Goal: Task Accomplishment & Management: Use online tool/utility

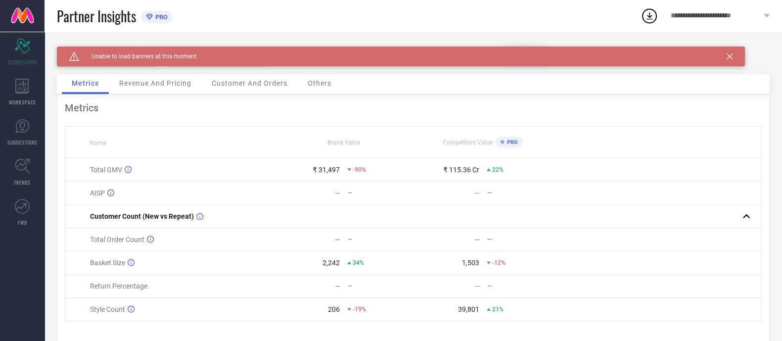
click at [732, 53] on div "Caution Created with Sketch. Unable to load banners at this moment" at bounding box center [401, 56] width 688 height 20
click at [730, 63] on div "Caution Created with Sketch. Unable to load banners at this moment" at bounding box center [401, 56] width 688 height 20
click at [730, 52] on div "Caution Created with Sketch. Unable to load banners at this moment" at bounding box center [401, 56] width 688 height 20
click at [729, 59] on div "Caution Created with Sketch. Unable to load banners at this moment" at bounding box center [401, 56] width 688 height 20
click at [729, 53] on div "Caution Created with Sketch. Unable to load banners at this moment" at bounding box center [401, 56] width 688 height 20
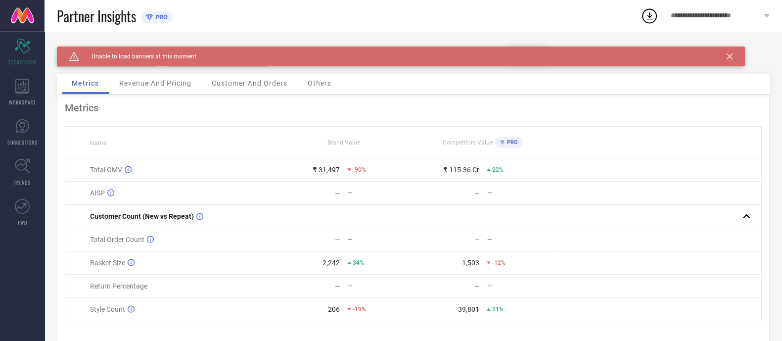
click at [729, 57] on icon at bounding box center [729, 56] width 6 height 6
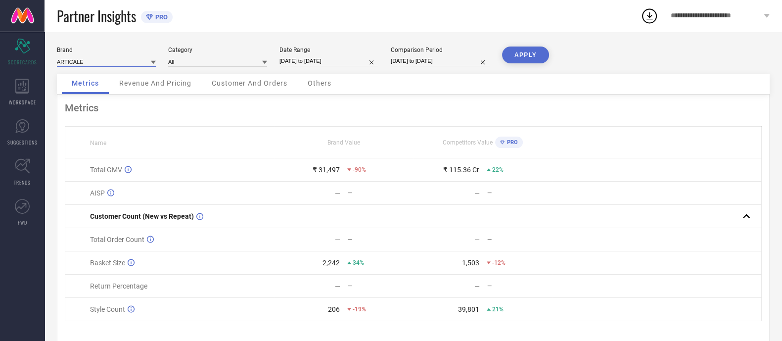
click at [98, 60] on input at bounding box center [106, 61] width 99 height 10
click at [109, 112] on div "RARE RABBIT" at bounding box center [106, 109] width 99 height 17
type input "All"
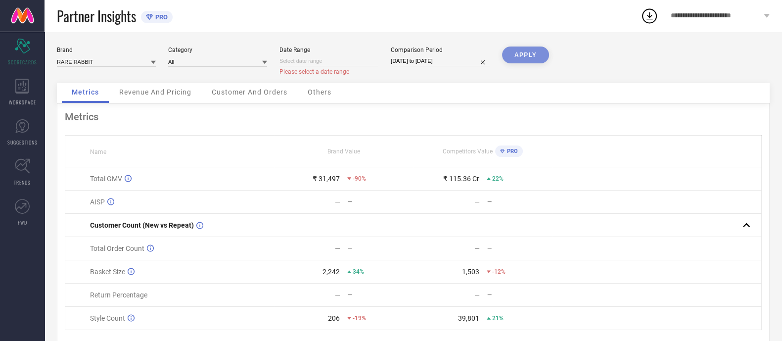
select select "9"
select select "2025"
select select "10"
select select "2025"
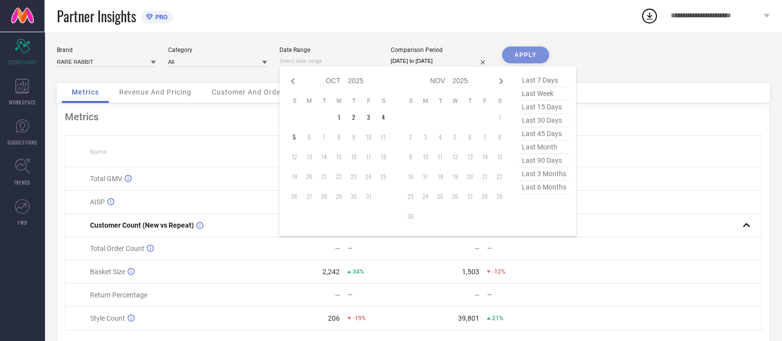
click at [335, 58] on input at bounding box center [328, 61] width 99 height 10
click at [294, 85] on icon at bounding box center [293, 81] width 12 height 12
select select "8"
select select "2025"
select select "9"
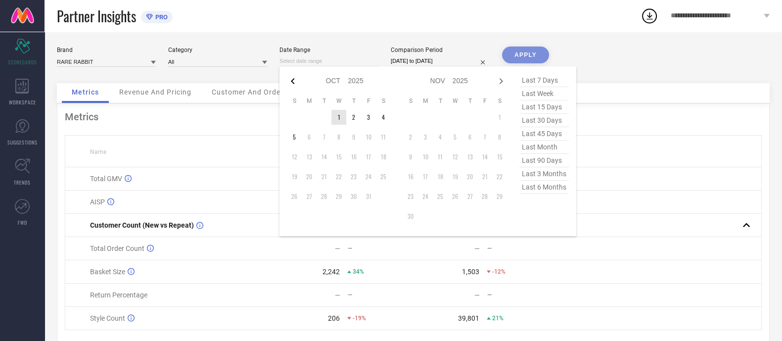
select select "2025"
click at [533, 146] on span "last month" at bounding box center [543, 146] width 49 height 13
type input "[DATE] to [DATE]"
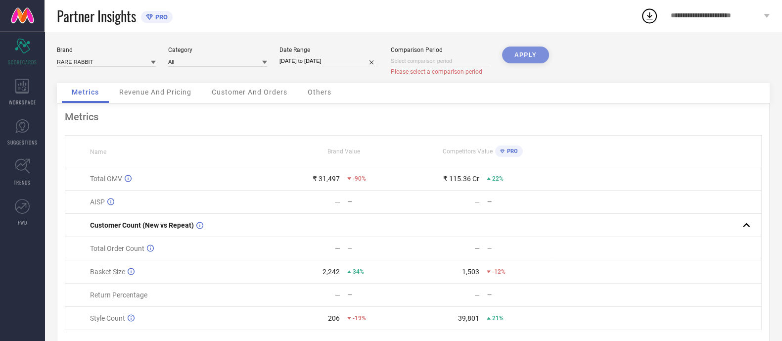
click at [428, 55] on div "Comparison Period Please select a comparison period" at bounding box center [440, 60] width 99 height 29
click at [470, 65] on input at bounding box center [440, 61] width 99 height 10
select select "9"
select select "2025"
select select "10"
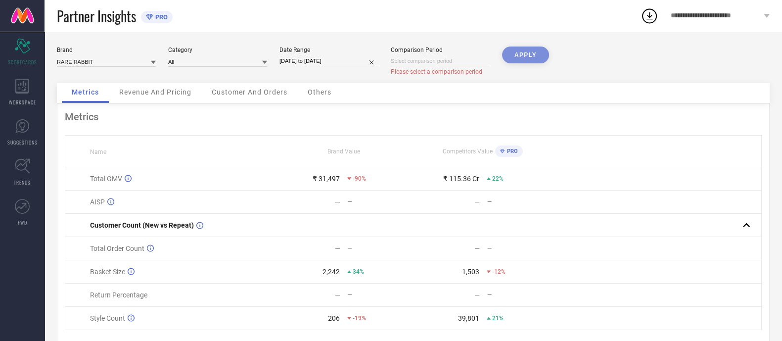
select select "2025"
click at [625, 40] on div "Brand RARE RABBIT Category All Date Range [DATE] to [DATE] Comparison Period Pl…" at bounding box center [412, 201] width 737 height 338
click at [522, 56] on div "APPLY" at bounding box center [525, 64] width 47 height 37
select select "9"
select select "2025"
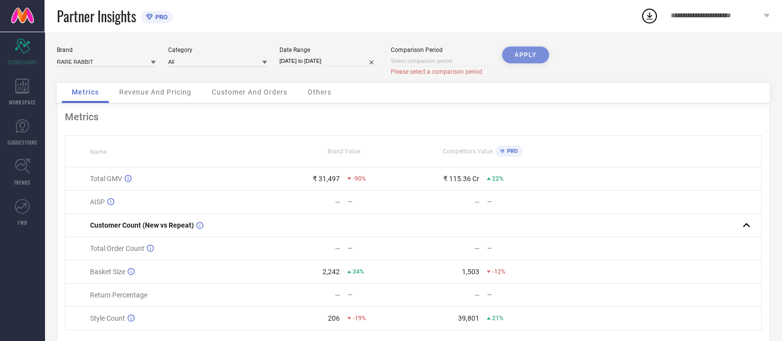
select select "10"
select select "2025"
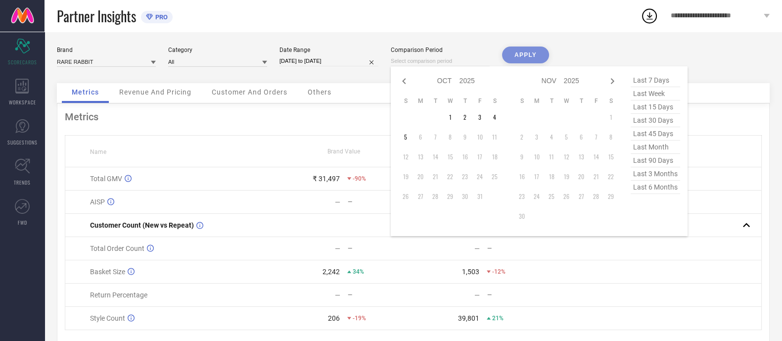
click at [438, 64] on input at bounding box center [440, 61] width 99 height 10
click at [404, 78] on icon at bounding box center [404, 81] width 12 height 12
select select "8"
select select "2025"
select select "9"
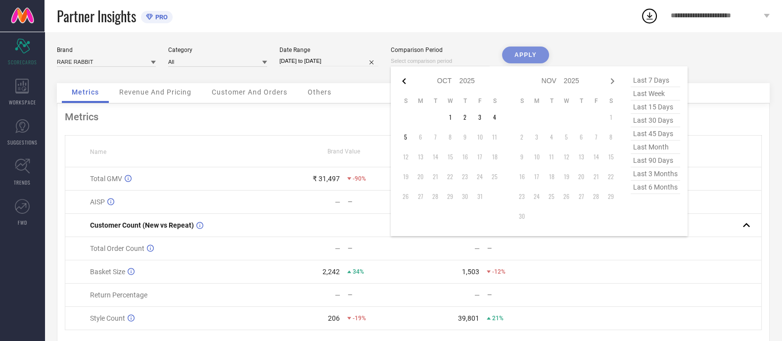
select select "2025"
click at [404, 78] on icon at bounding box center [404, 81] width 12 height 12
select select "7"
select select "2025"
select select "8"
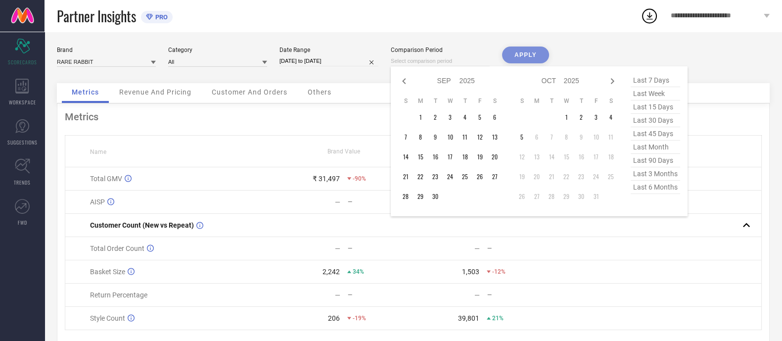
select select "2025"
click at [404, 78] on icon at bounding box center [404, 81] width 12 height 12
select select "6"
select select "2025"
select select "7"
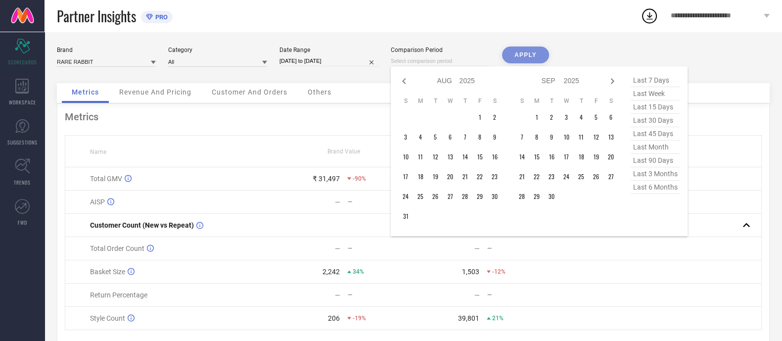
select select "2025"
click at [404, 78] on icon at bounding box center [404, 81] width 12 height 12
select select "5"
select select "2025"
select select "6"
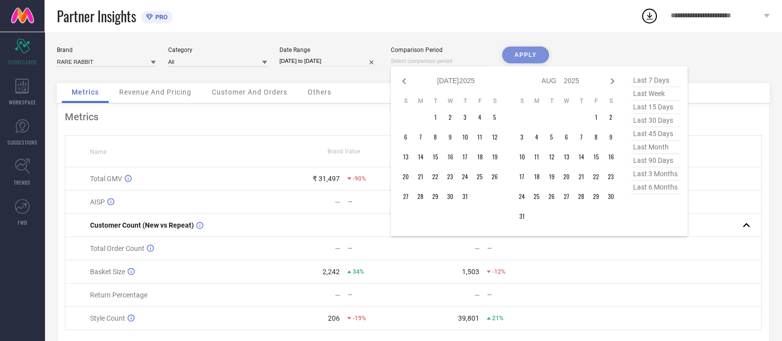
select select "2025"
click at [401, 117] on td "1" at bounding box center [405, 117] width 15 height 15
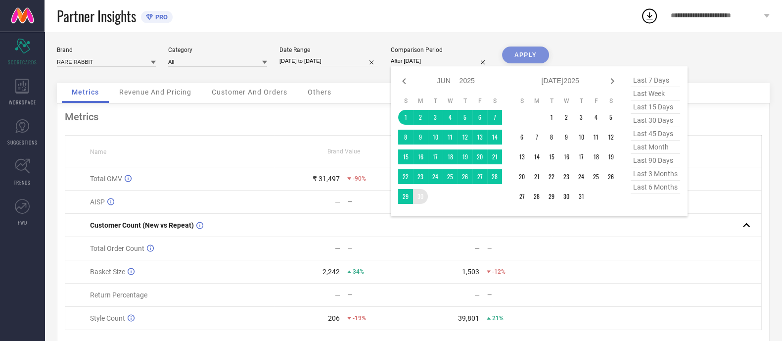
type input "[DATE] to [DATE]"
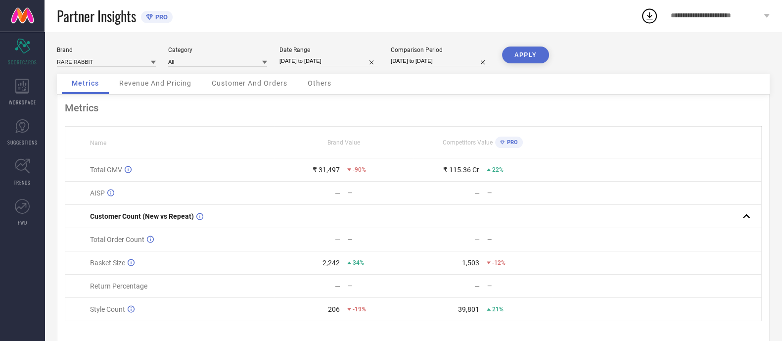
click at [529, 52] on button "APPLY" at bounding box center [525, 54] width 47 height 17
click at [282, 83] on span "Customer And Orders" at bounding box center [250, 83] width 76 height 8
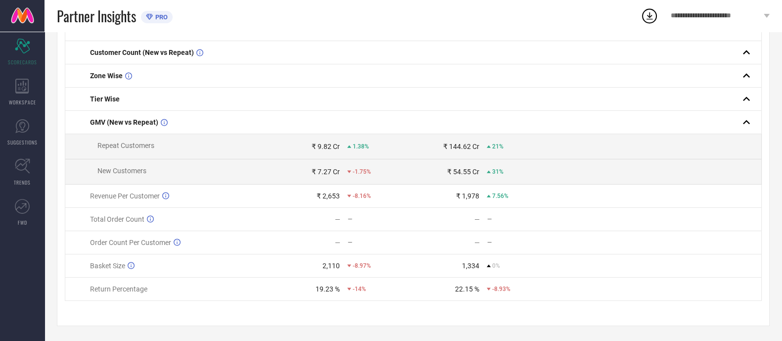
scroll to position [121, 0]
